Goal: Transaction & Acquisition: Download file/media

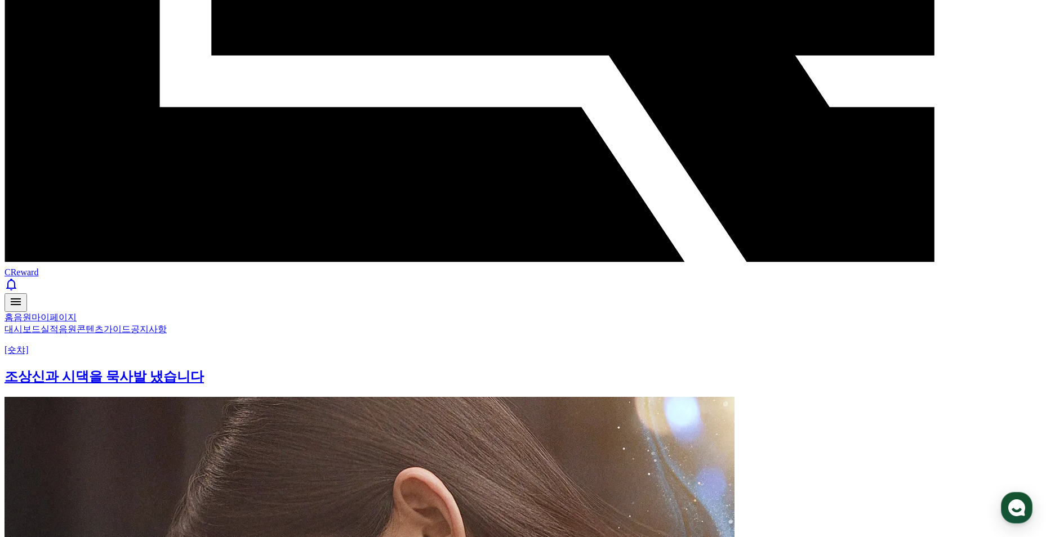
click at [77, 324] on link "음원" at bounding box center [68, 329] width 18 height 10
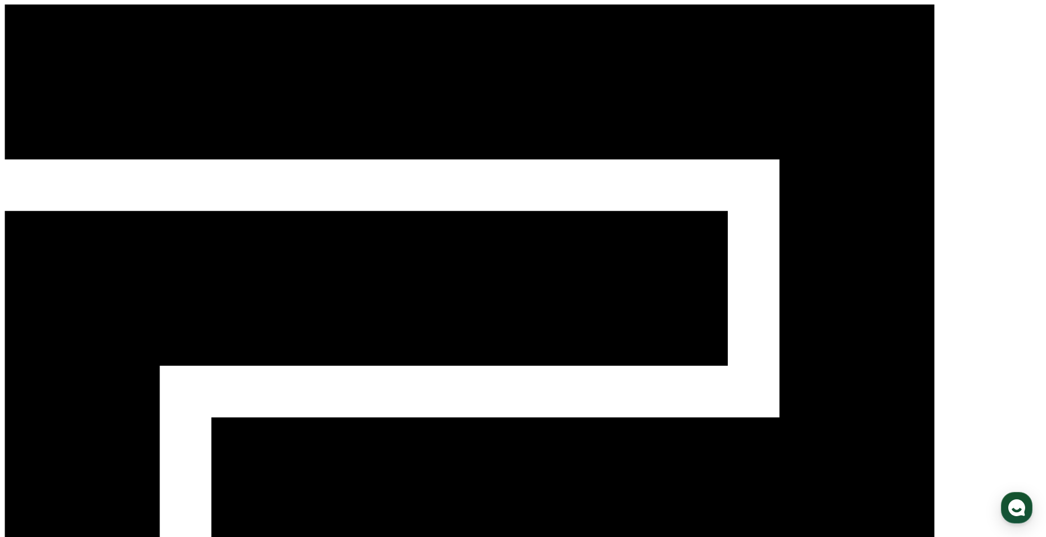
scroll to position [113, 0]
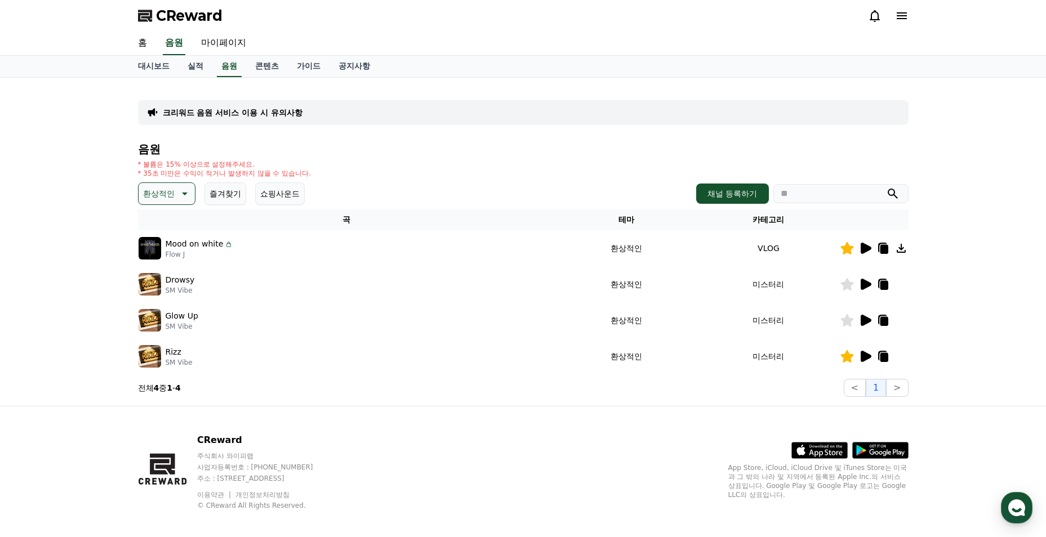
click at [864, 251] on icon at bounding box center [865, 248] width 11 height 11
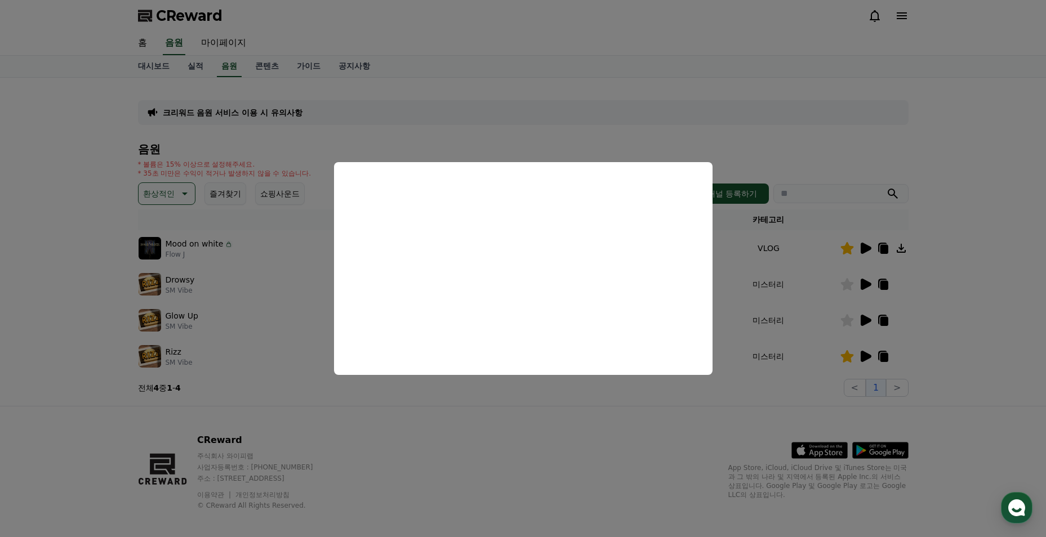
click at [671, 436] on button "close modal" at bounding box center [523, 268] width 1046 height 537
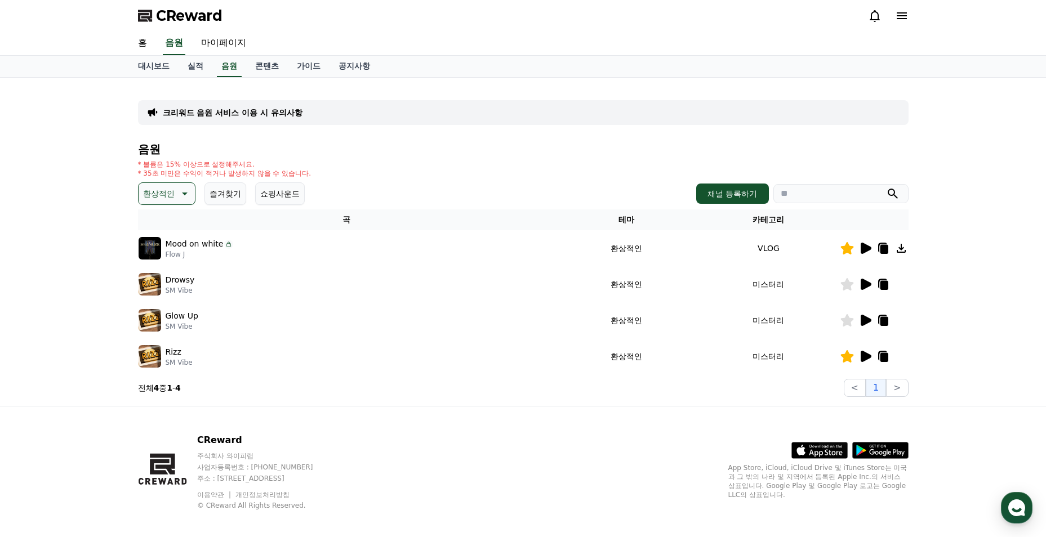
click at [885, 248] on icon at bounding box center [883, 249] width 8 height 9
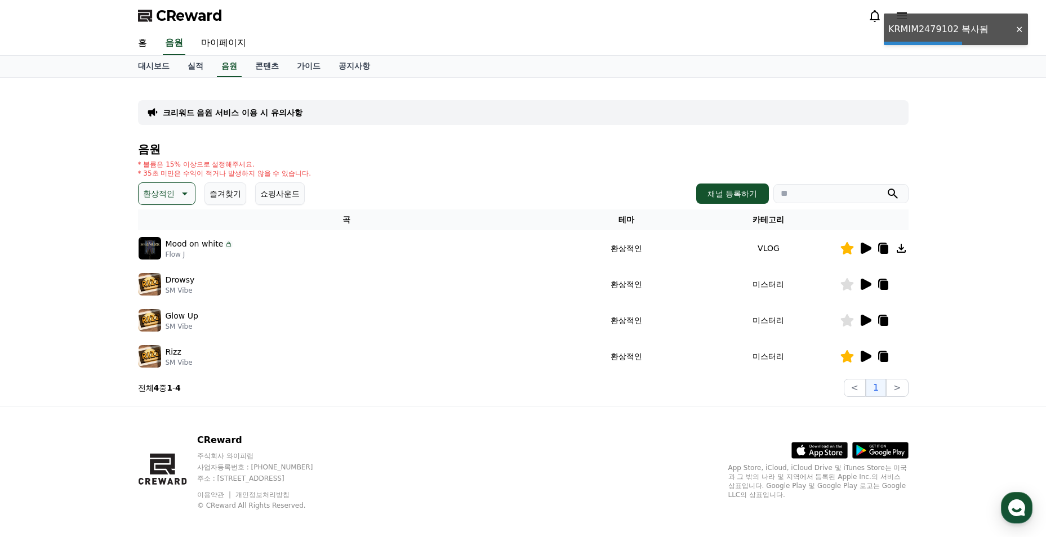
click at [848, 280] on icon at bounding box center [847, 284] width 14 height 12
click at [848, 285] on icon at bounding box center [846, 284] width 13 height 12
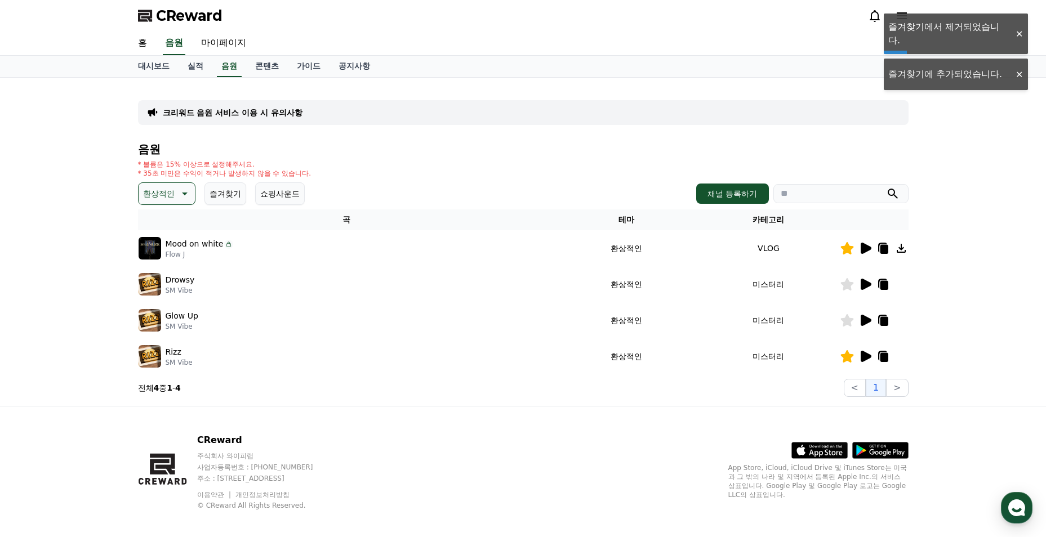
click at [886, 252] on icon at bounding box center [883, 249] width 8 height 9
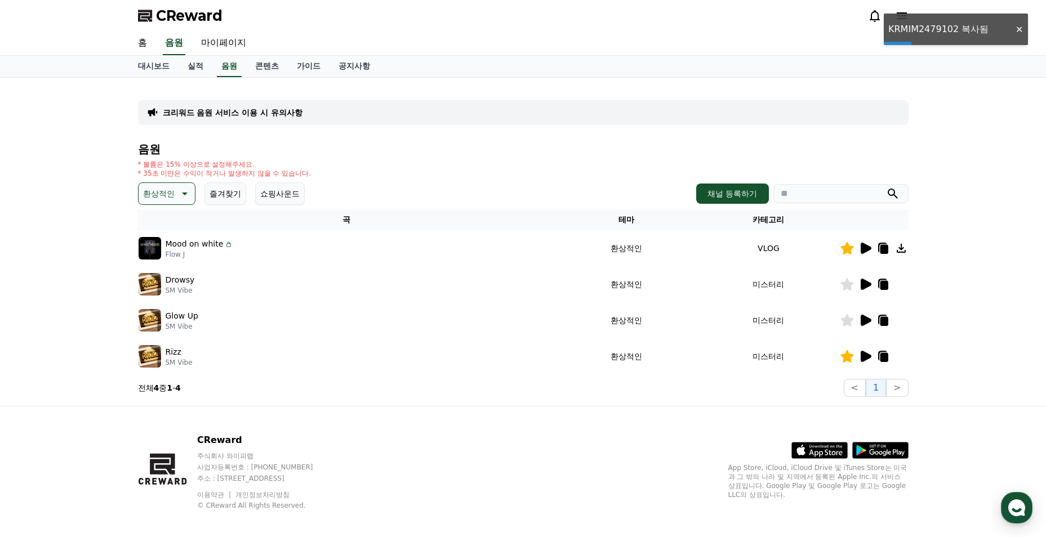
click at [860, 285] on icon at bounding box center [865, 285] width 14 height 14
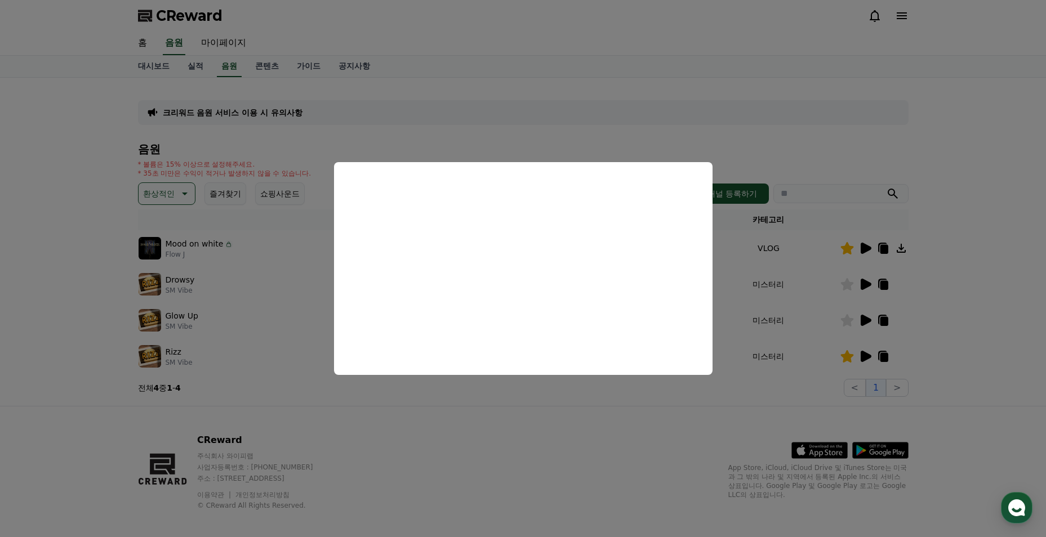
click at [605, 450] on button "close modal" at bounding box center [523, 268] width 1046 height 537
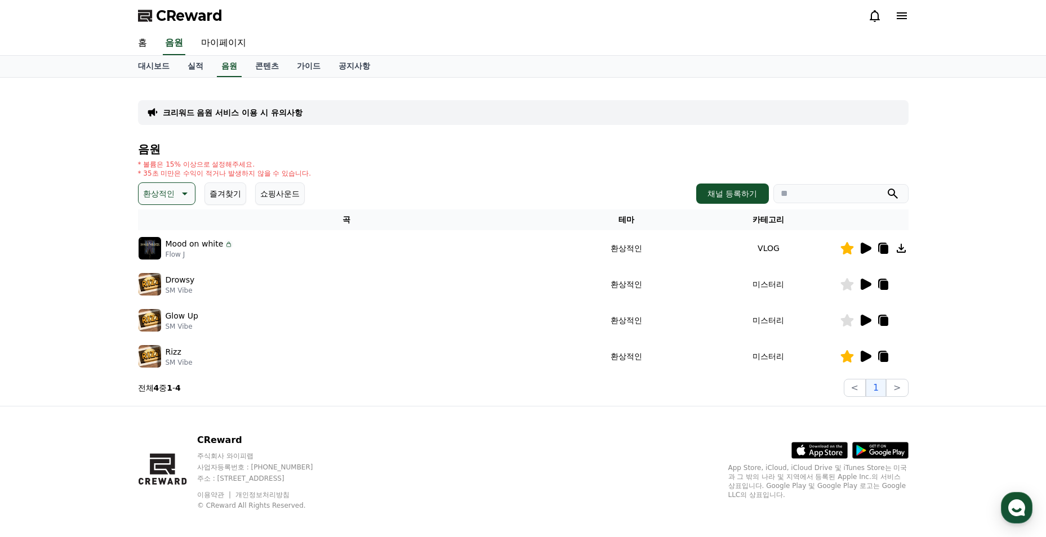
click at [866, 324] on icon at bounding box center [865, 320] width 11 height 11
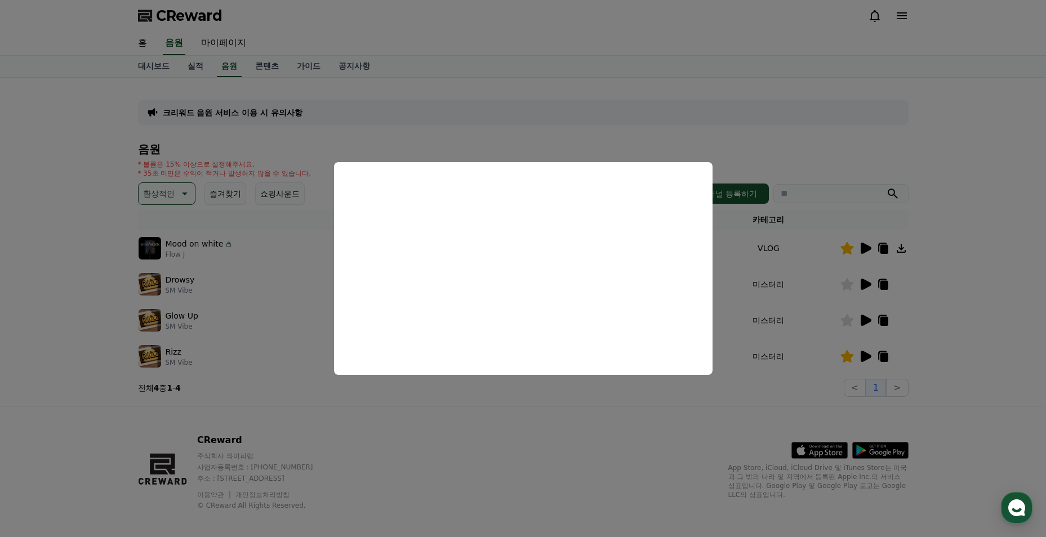
click at [575, 395] on button "close modal" at bounding box center [523, 268] width 1046 height 537
